Goal: Transaction & Acquisition: Purchase product/service

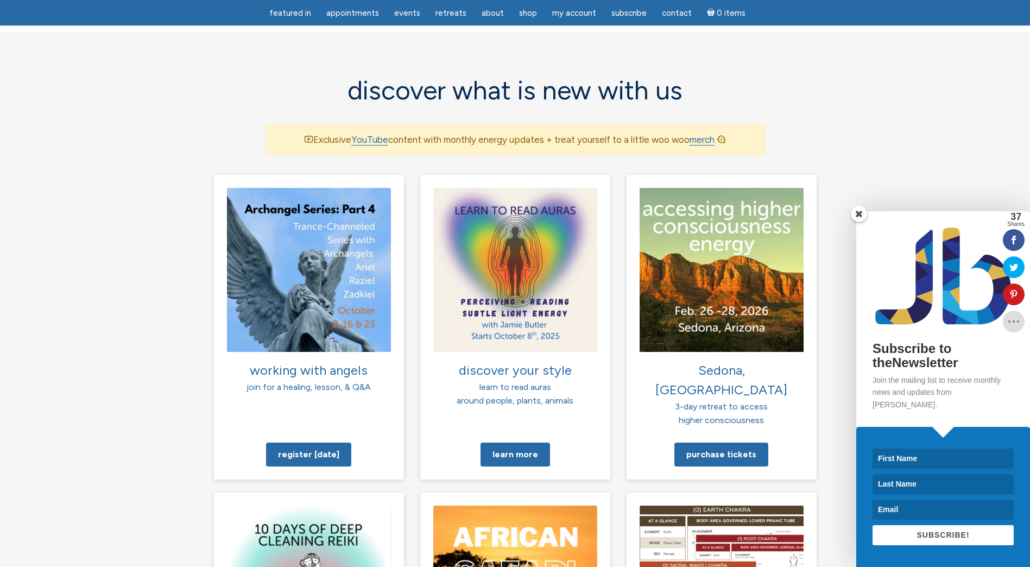
scroll to position [651, 0]
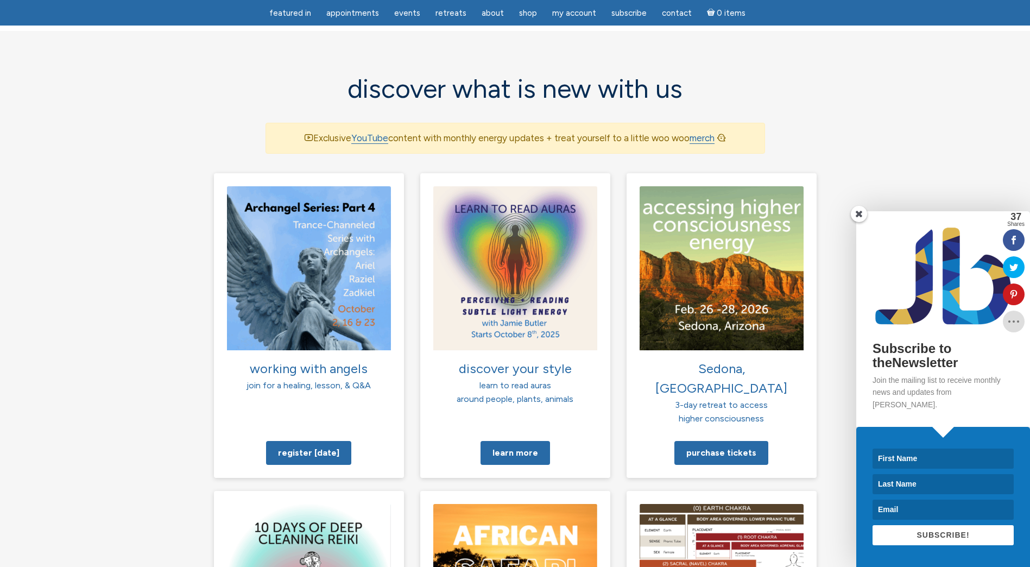
click at [860, 222] on span at bounding box center [859, 214] width 16 height 16
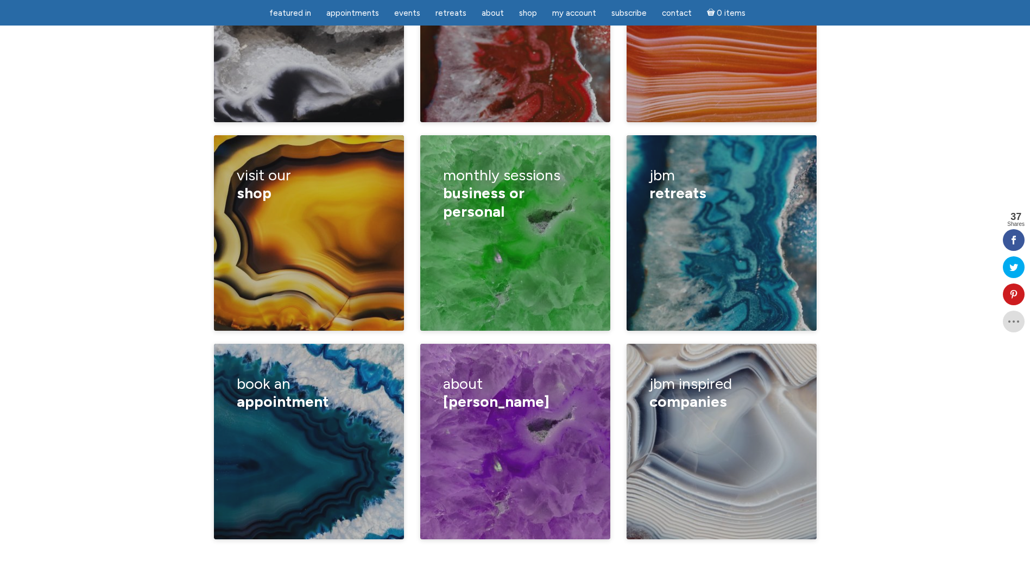
scroll to position [1683, 0]
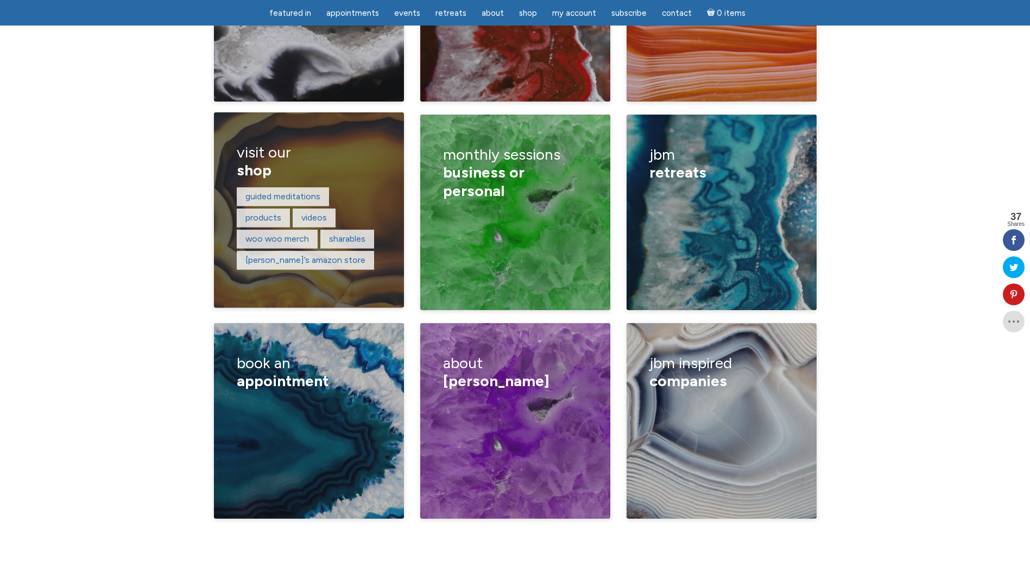
click at [281, 135] on h3 "visit our shop" at bounding box center [309, 161] width 144 height 52
click at [267, 212] on link "products" at bounding box center [263, 217] width 36 height 10
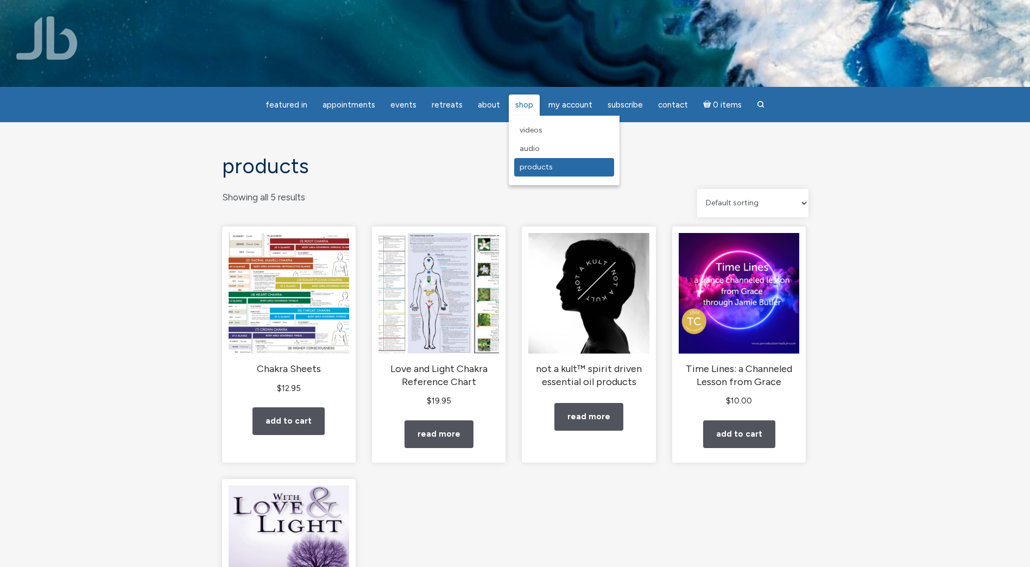
click at [530, 167] on span "Products" at bounding box center [536, 166] width 33 height 9
click at [526, 150] on span "Audio" at bounding box center [530, 148] width 20 height 9
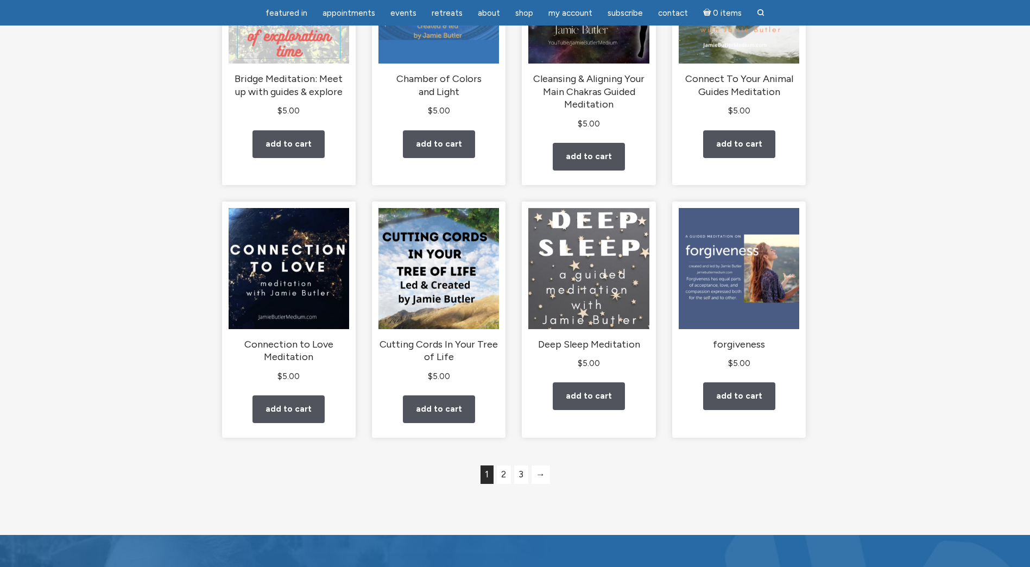
scroll to position [760, 0]
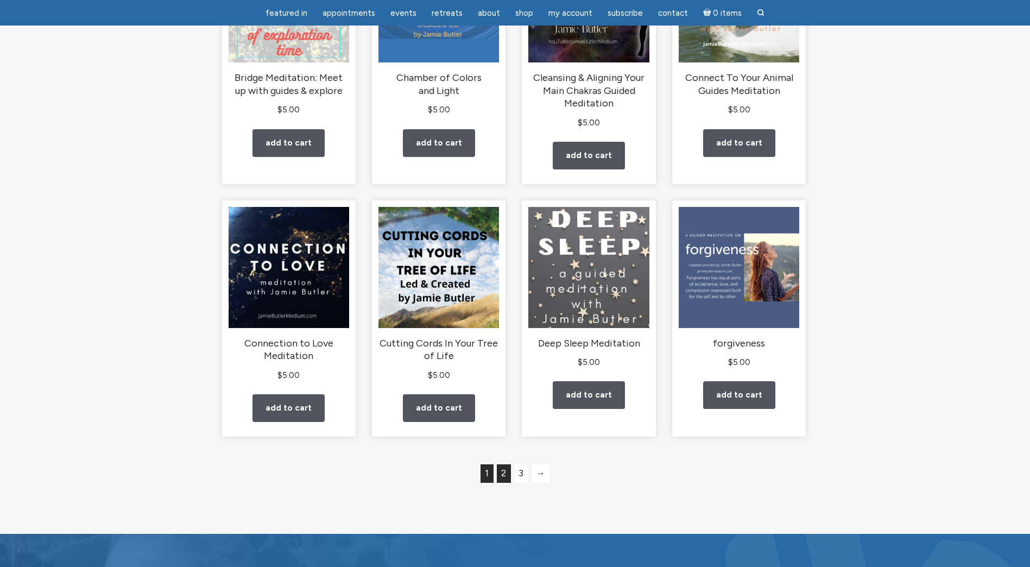
click at [504, 470] on link "2" at bounding box center [504, 473] width 14 height 18
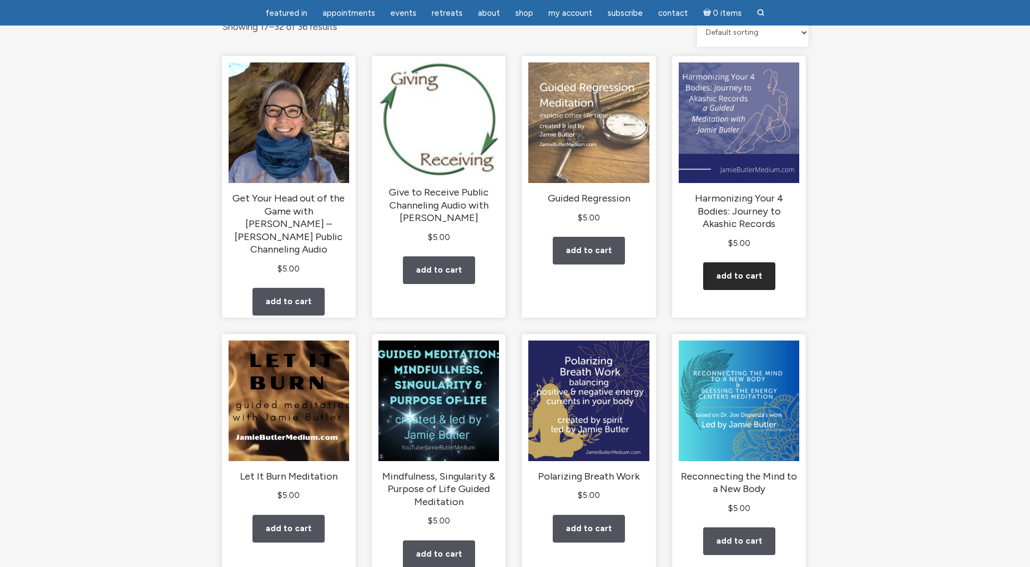
scroll to position [163, 0]
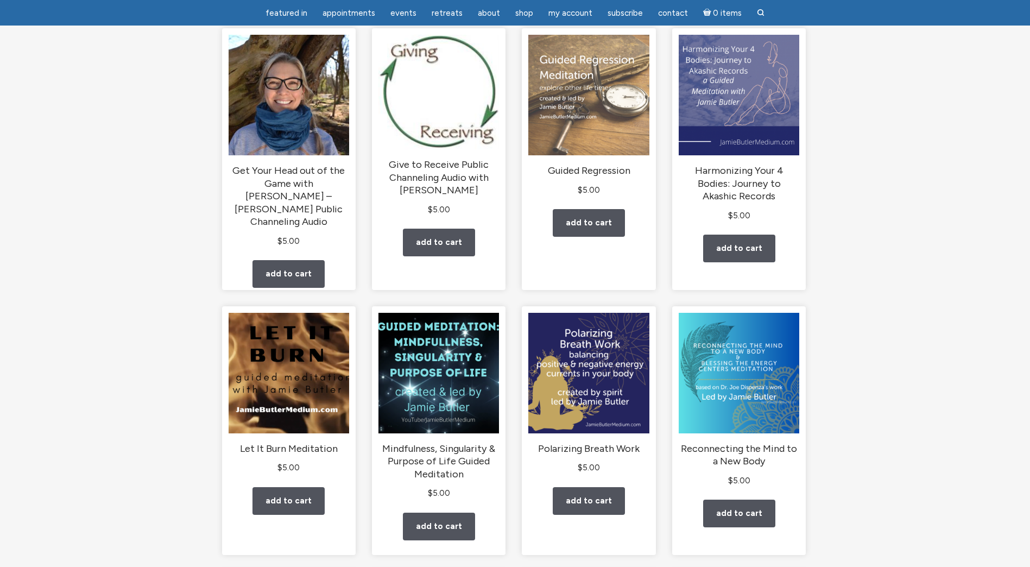
click at [909, 257] on div "Audio Showing 17–32 of 36 results Default sorting Sort by popularity Sort by la…" at bounding box center [515, 540] width 1030 height 1232
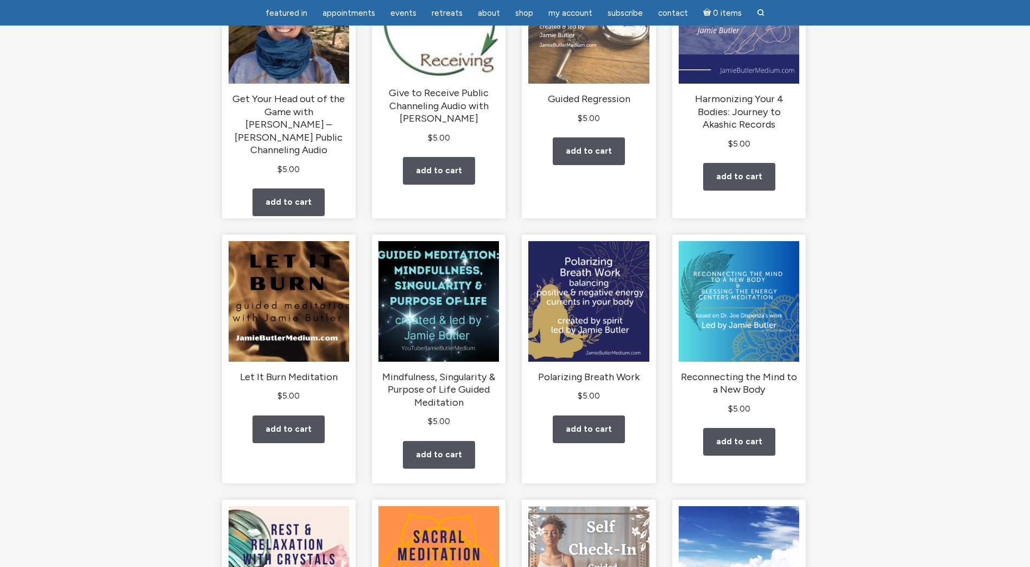
scroll to position [380, 0]
